Goal: Register for event/course

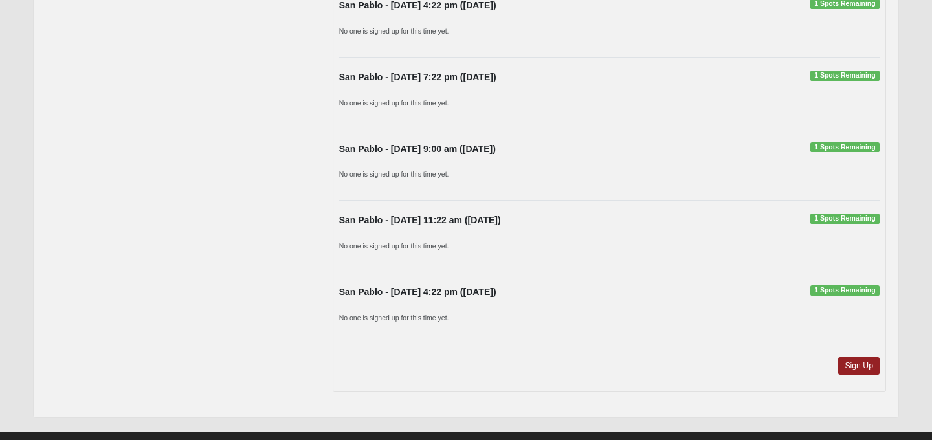
scroll to position [1027, 0]
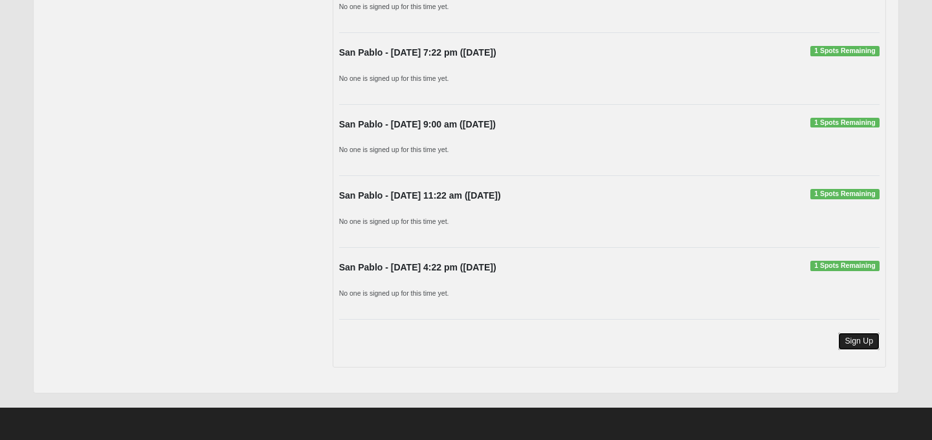
click at [855, 344] on link "Sign Up" at bounding box center [858, 341] width 41 height 17
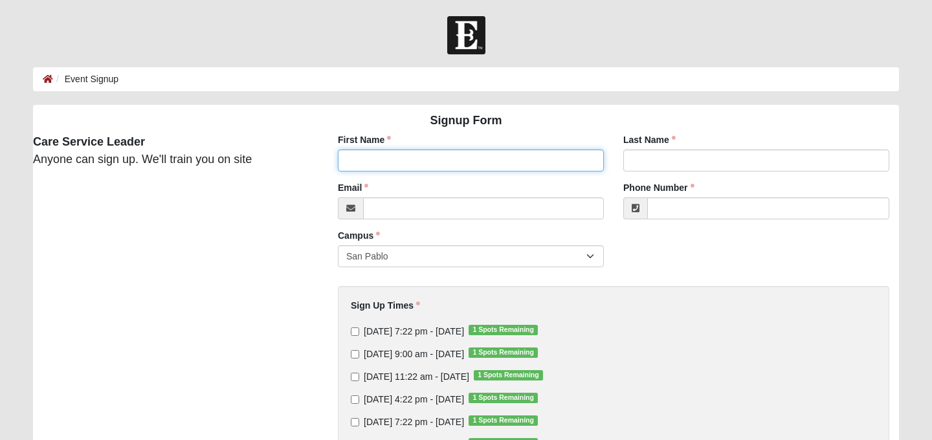
click at [400, 164] on input "First Name" at bounding box center [471, 161] width 266 height 22
type input "[PERSON_NAME]"
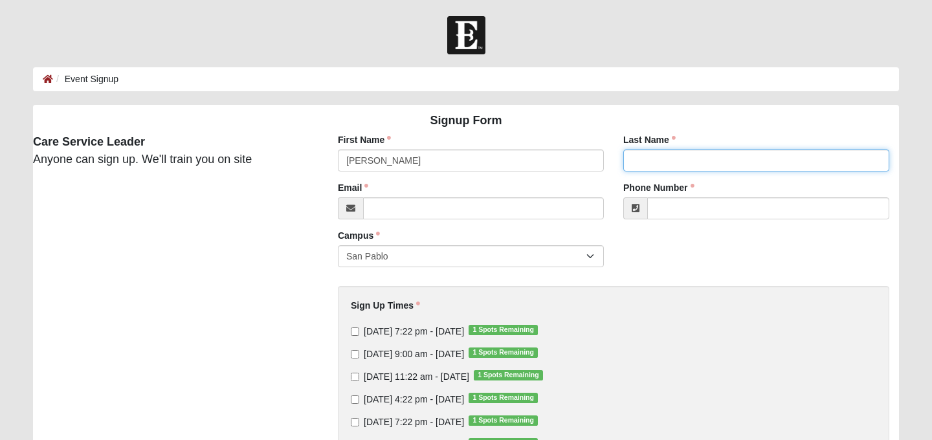
type input "[PERSON_NAME]"
type input "[EMAIL_ADDRESS][DOMAIN_NAME]"
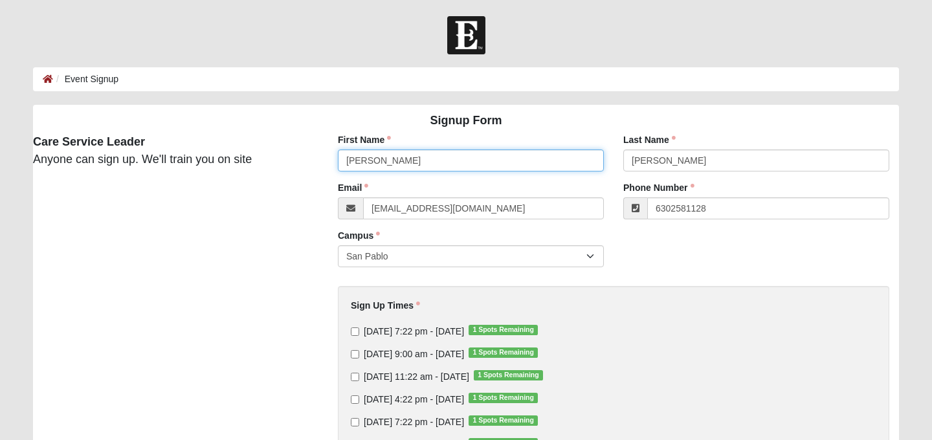
type input "[PHONE_NUMBER]"
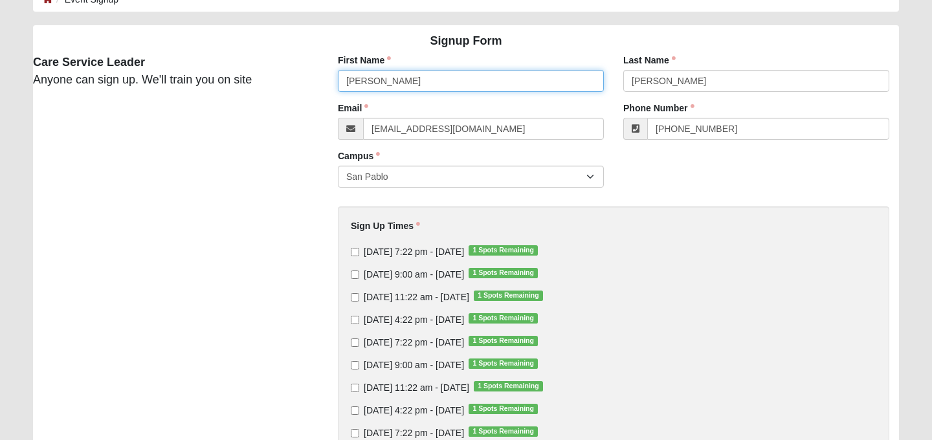
scroll to position [82, 0]
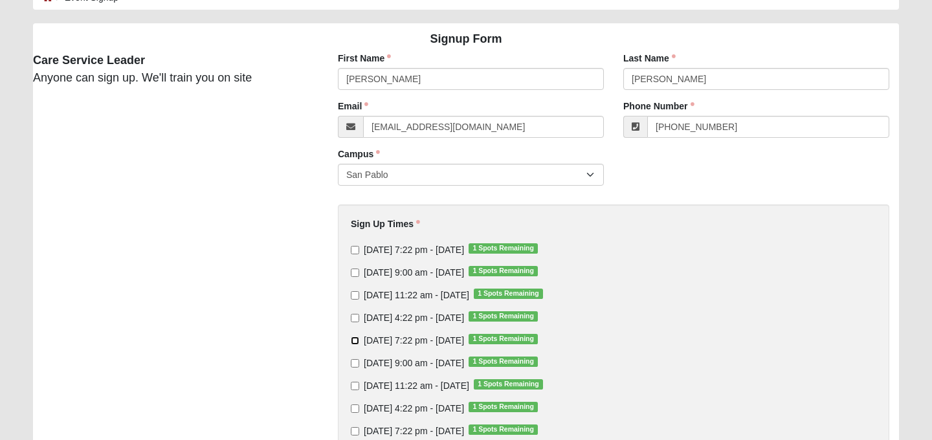
click at [353, 339] on input "[DATE] 7:22 pm - [DATE] 1 Spots Remaining" at bounding box center [355, 341] width 8 height 8
checkbox input "true"
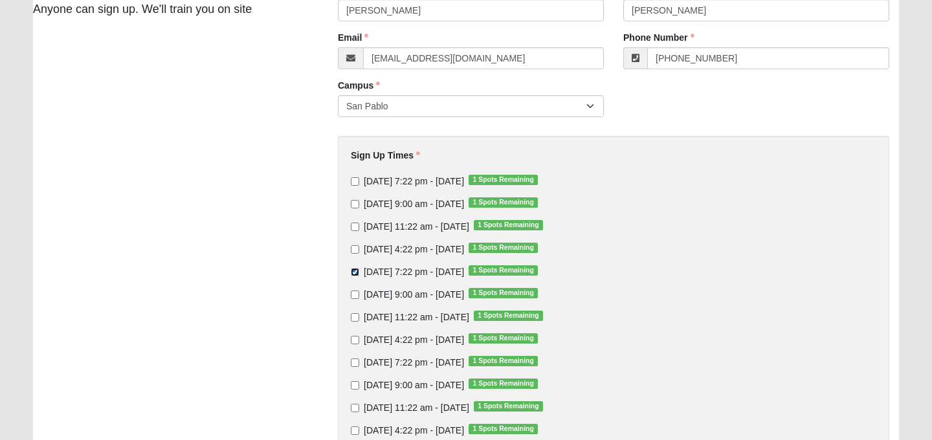
scroll to position [161, 0]
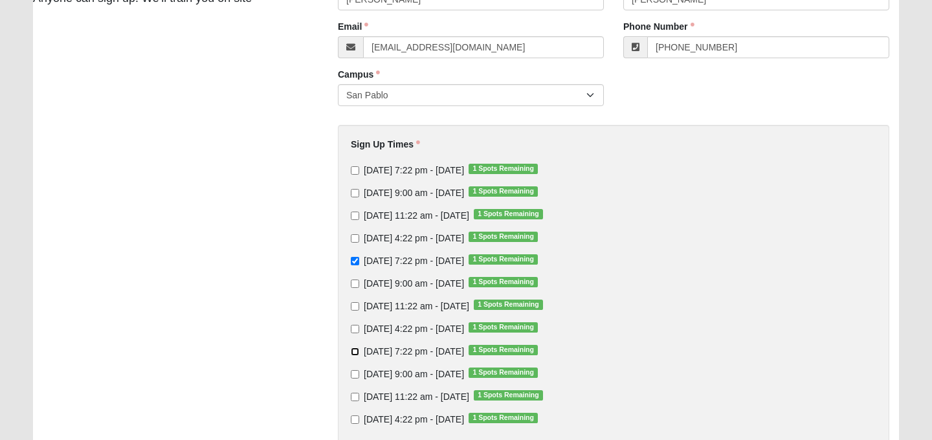
click at [355, 350] on input "[DATE] 7:22 pm - [DATE] 1 Spots Remaining" at bounding box center [355, 352] width 8 height 8
checkbox input "true"
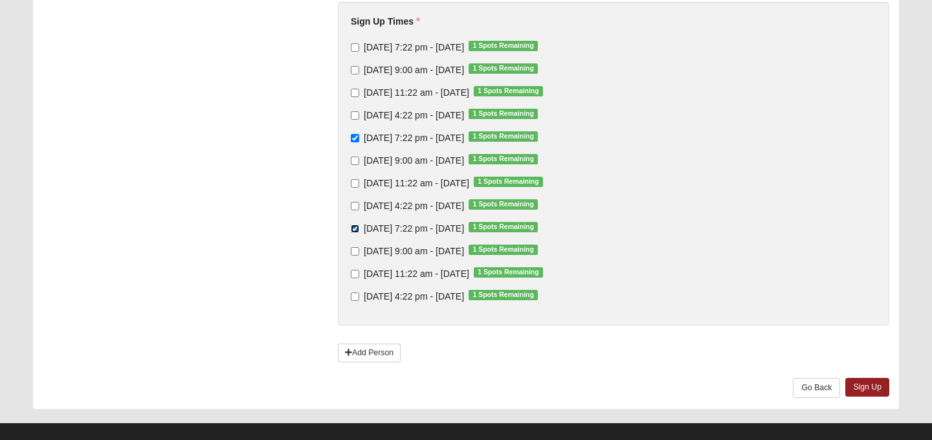
scroll to position [295, 0]
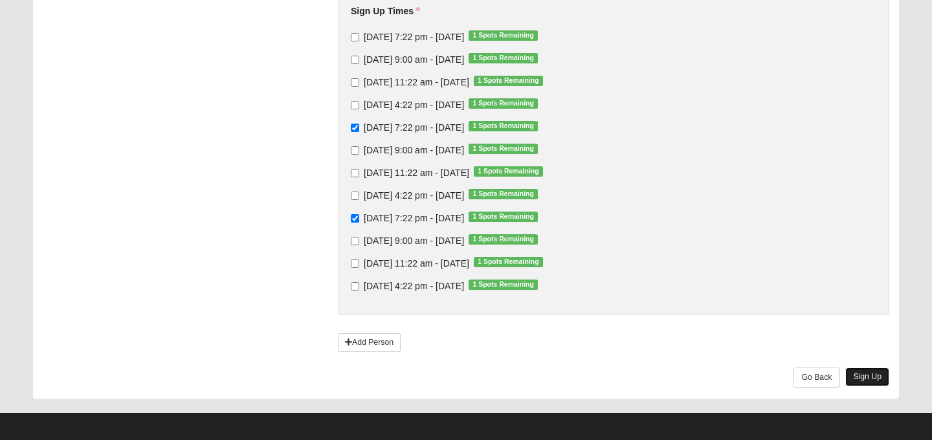
click at [868, 379] on link "Sign Up" at bounding box center [868, 377] width 44 height 19
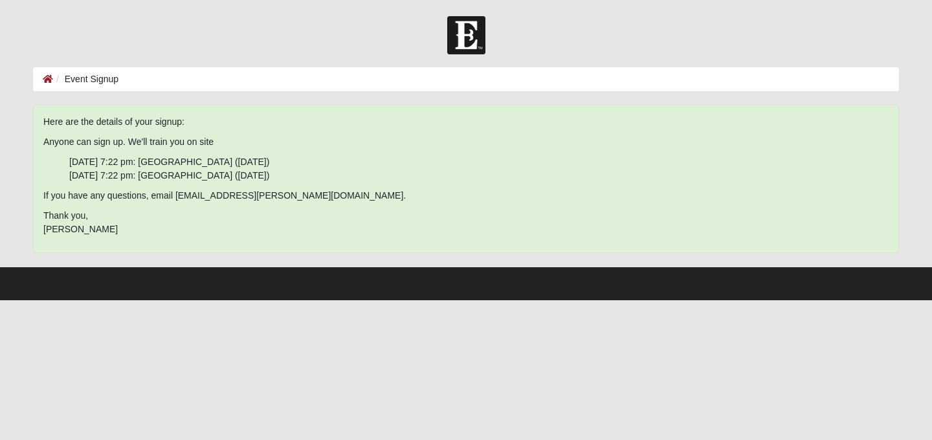
scroll to position [0, 0]
